Goal: Information Seeking & Learning: Learn about a topic

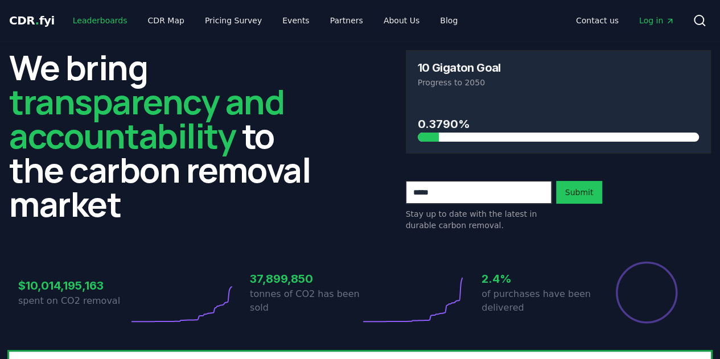
click at [110, 20] on link "Leaderboards" at bounding box center [100, 20] width 73 height 20
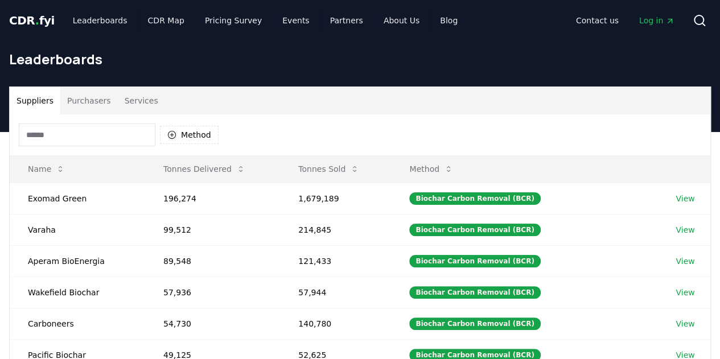
click at [96, 102] on button "Purchasers" at bounding box center [88, 100] width 57 height 27
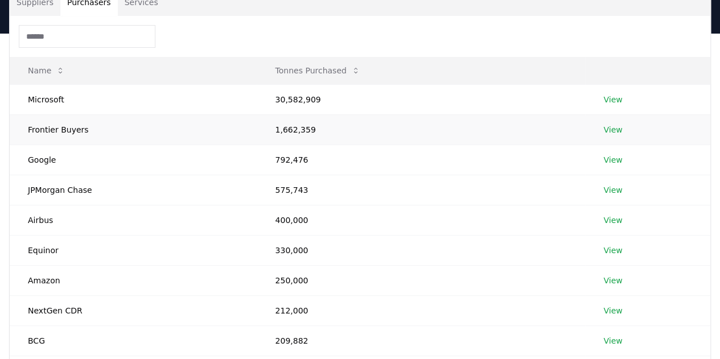
scroll to position [114, 0]
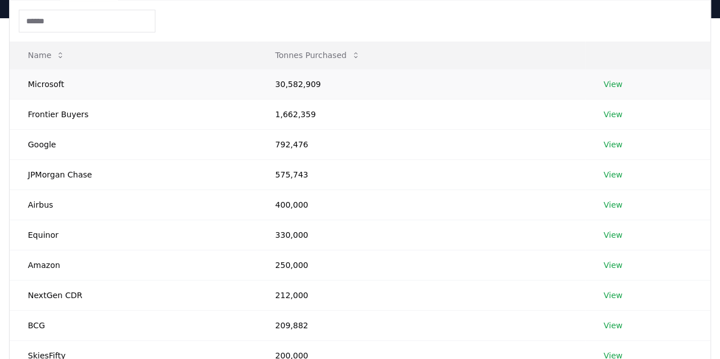
click at [611, 81] on link "View" at bounding box center [612, 83] width 19 height 11
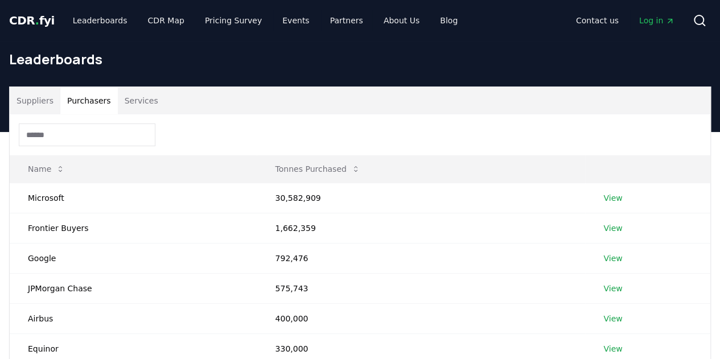
click at [99, 104] on button "Purchasers" at bounding box center [88, 100] width 57 height 27
click at [130, 98] on button "Services" at bounding box center [141, 100] width 47 height 27
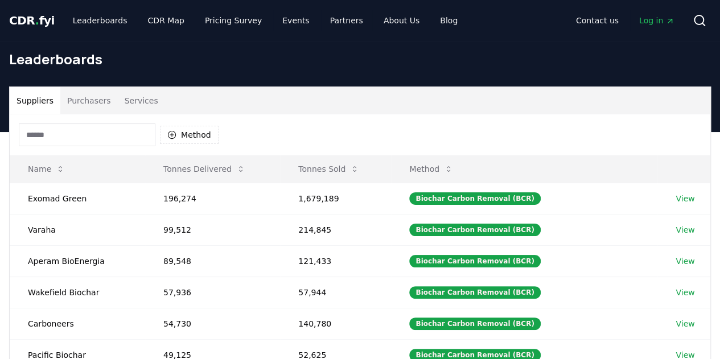
click at [42, 100] on button "Suppliers" at bounding box center [35, 100] width 51 height 27
click at [355, 168] on icon at bounding box center [354, 168] width 9 height 9
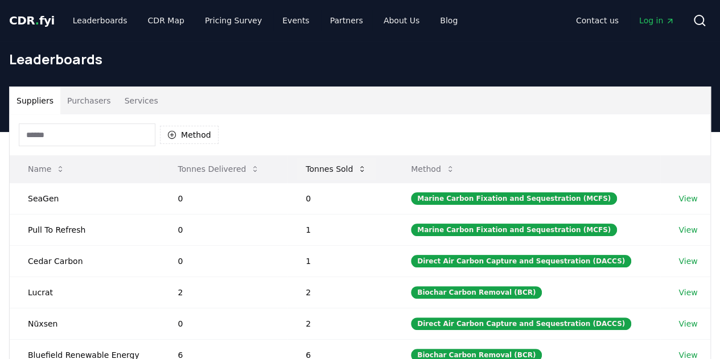
click at [363, 170] on icon at bounding box center [361, 168] width 9 height 9
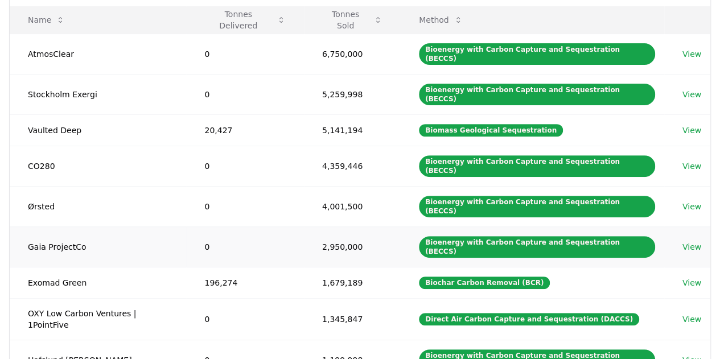
scroll to position [171, 0]
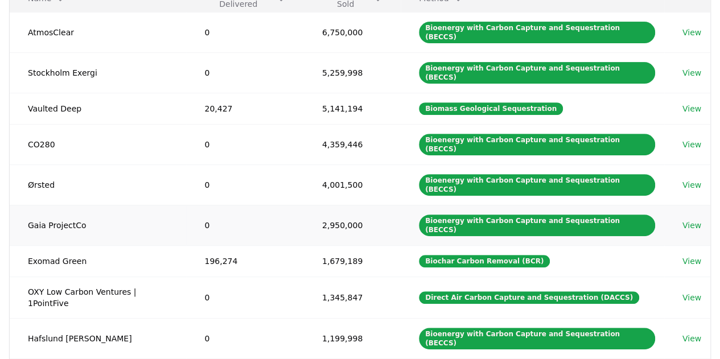
click at [685, 220] on link "View" at bounding box center [691, 225] width 19 height 11
